Goal: Check status: Check status

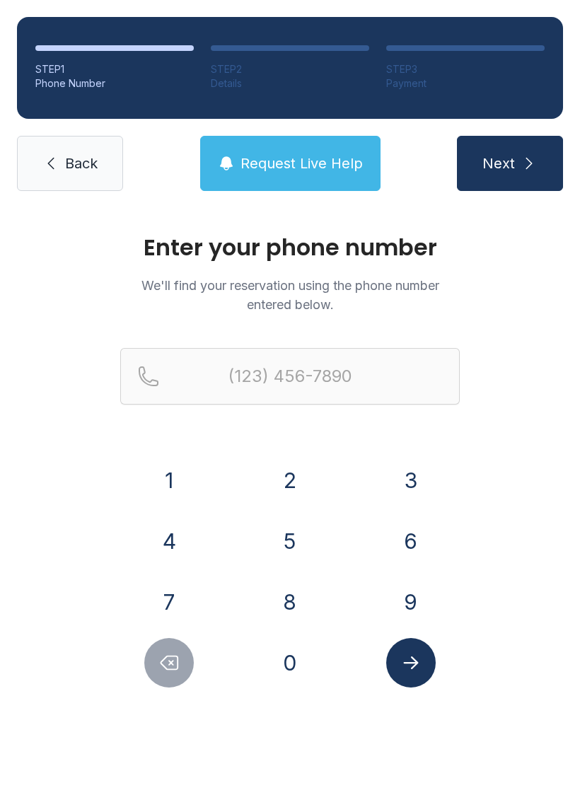
click at [177, 531] on button "4" at bounding box center [169, 541] width 50 height 50
click at [300, 479] on button "2" at bounding box center [290, 481] width 50 height 50
click at [422, 458] on button "3" at bounding box center [411, 481] width 50 height 50
click at [287, 536] on button "5" at bounding box center [290, 541] width 50 height 50
click at [274, 649] on button "0" at bounding box center [290, 663] width 50 height 50
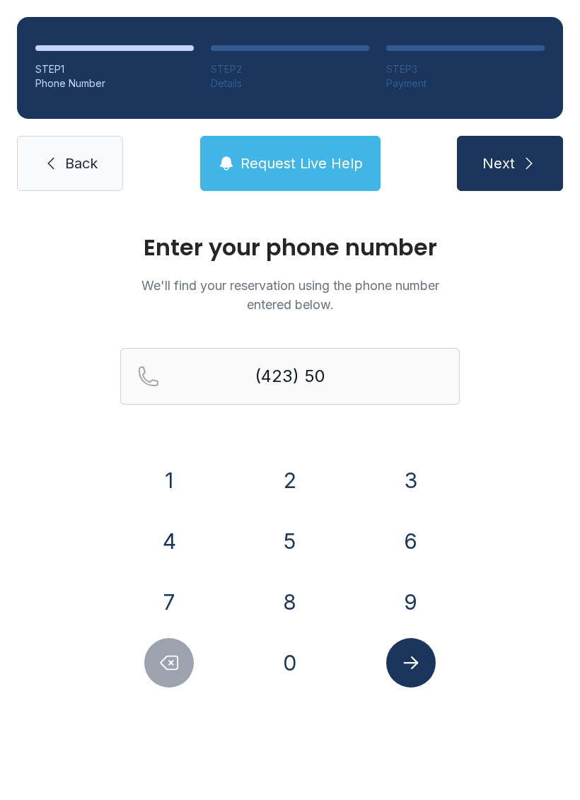
click at [279, 593] on button "8" at bounding box center [290, 602] width 50 height 50
click at [288, 476] on button "2" at bounding box center [290, 481] width 50 height 50
click at [287, 589] on button "8" at bounding box center [290, 602] width 50 height 50
click at [297, 475] on button "2" at bounding box center [290, 481] width 50 height 50
click at [412, 474] on button "3" at bounding box center [411, 481] width 50 height 50
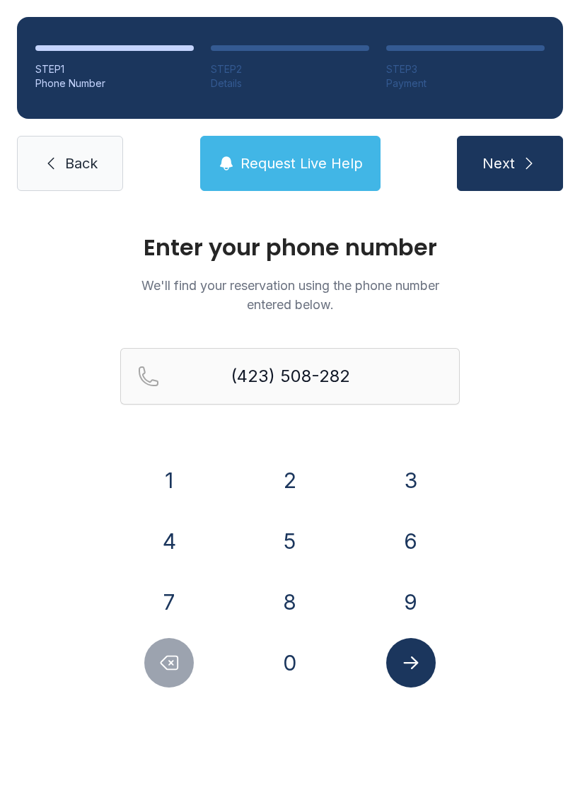
type input "[PHONE_NUMBER]"
click at [423, 660] on button "Submit lookup form" at bounding box center [411, 663] width 50 height 50
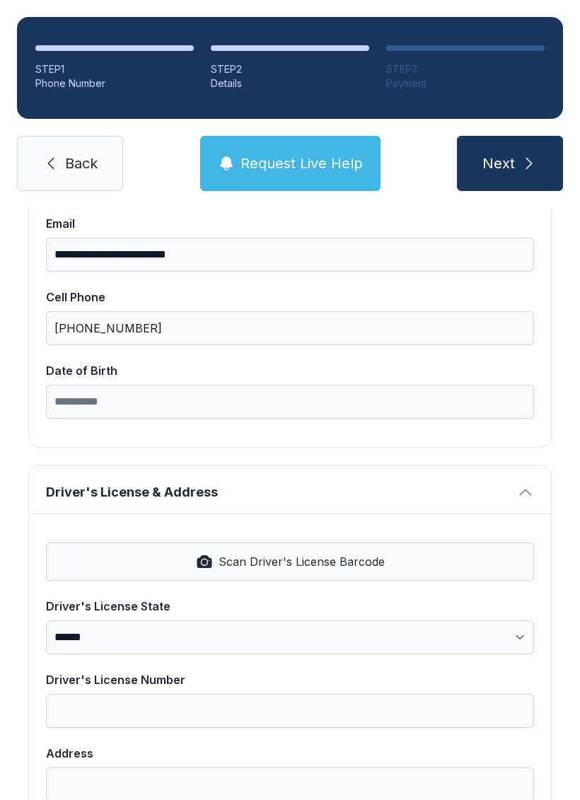
scroll to position [299, 0]
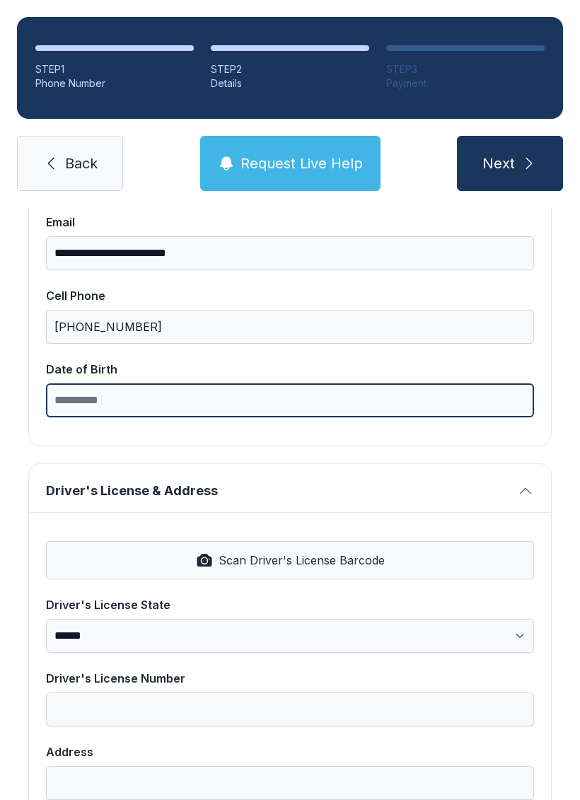
click at [291, 385] on input "Date of Birth" at bounding box center [290, 400] width 488 height 34
type input "**********"
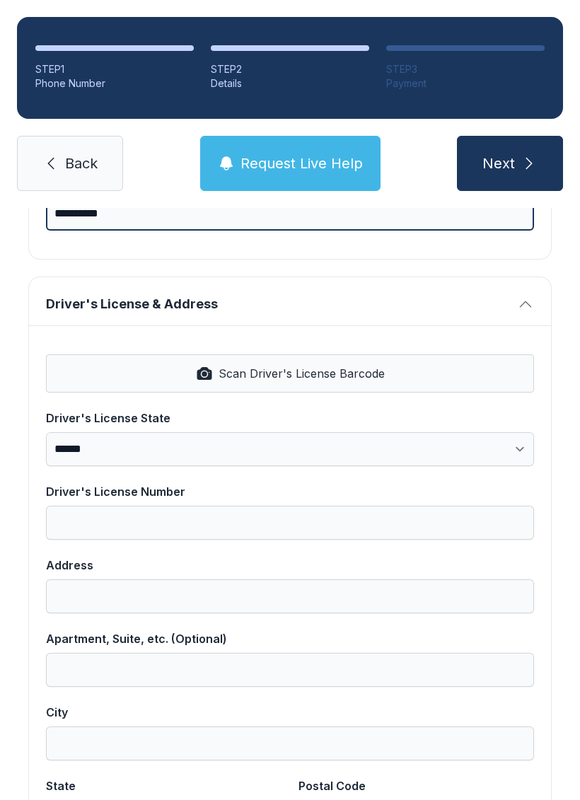
scroll to position [486, 0]
click at [42, 154] on link "Back" at bounding box center [70, 163] width 106 height 55
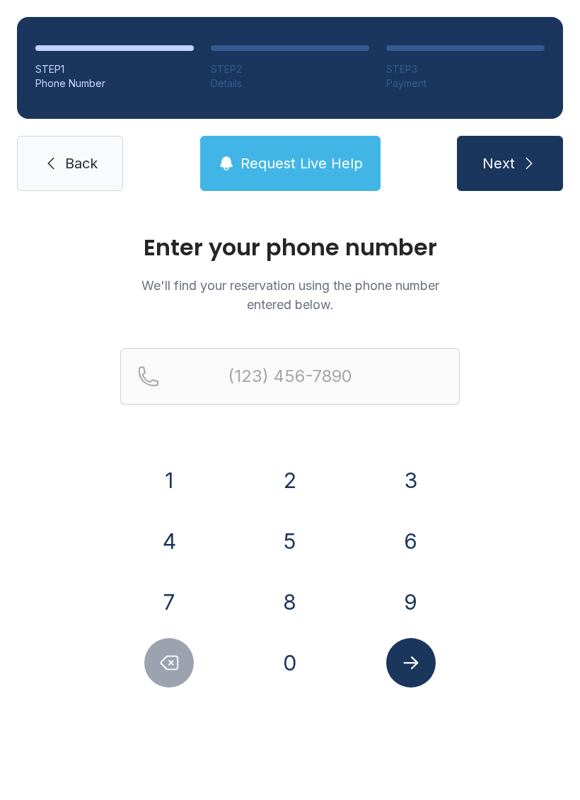
click at [65, 156] on span "Back" at bounding box center [81, 164] width 33 height 20
